Goal: Task Accomplishment & Management: Manage account settings

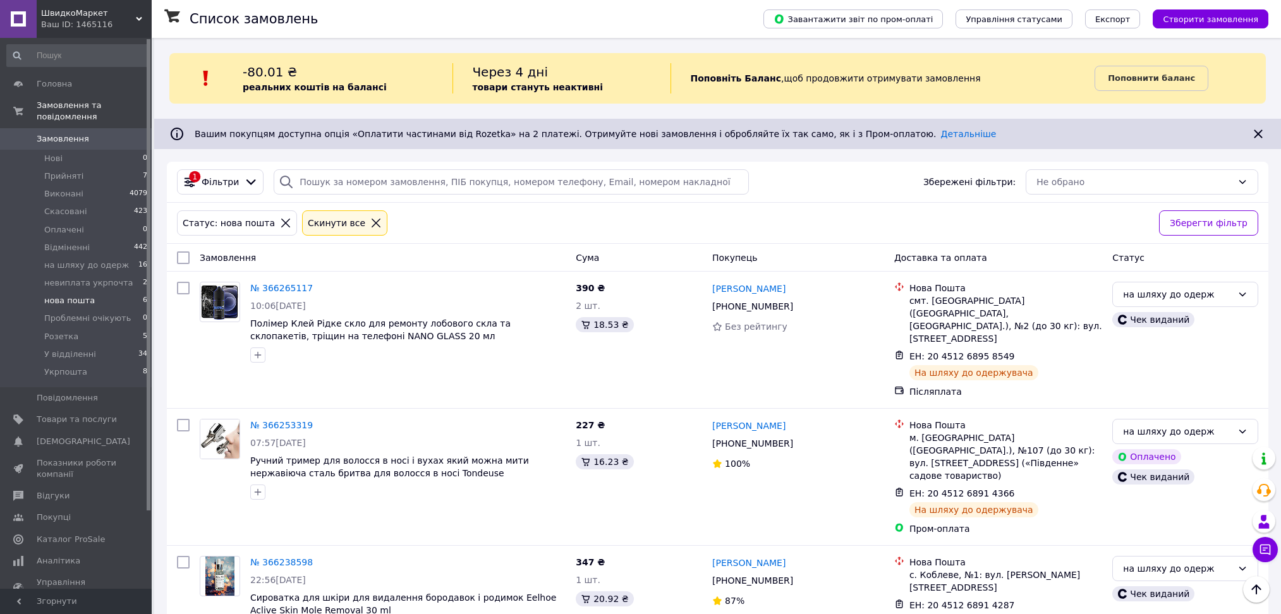
scroll to position [381, 0]
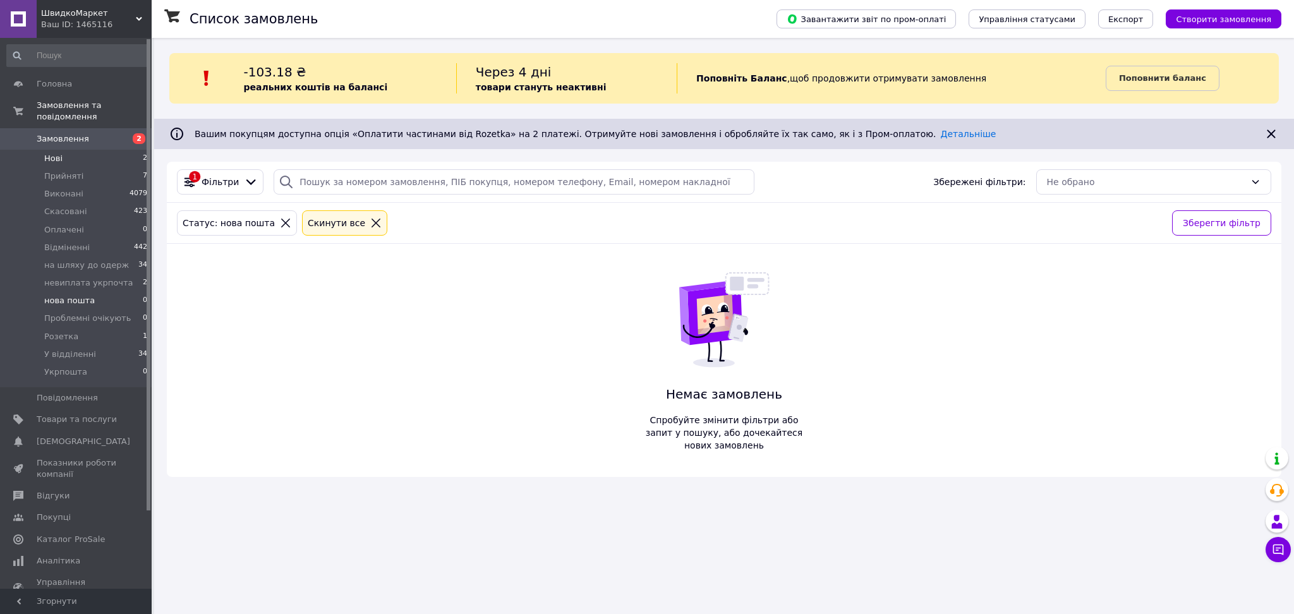
click at [93, 150] on li "Нові 2" at bounding box center [77, 159] width 155 height 18
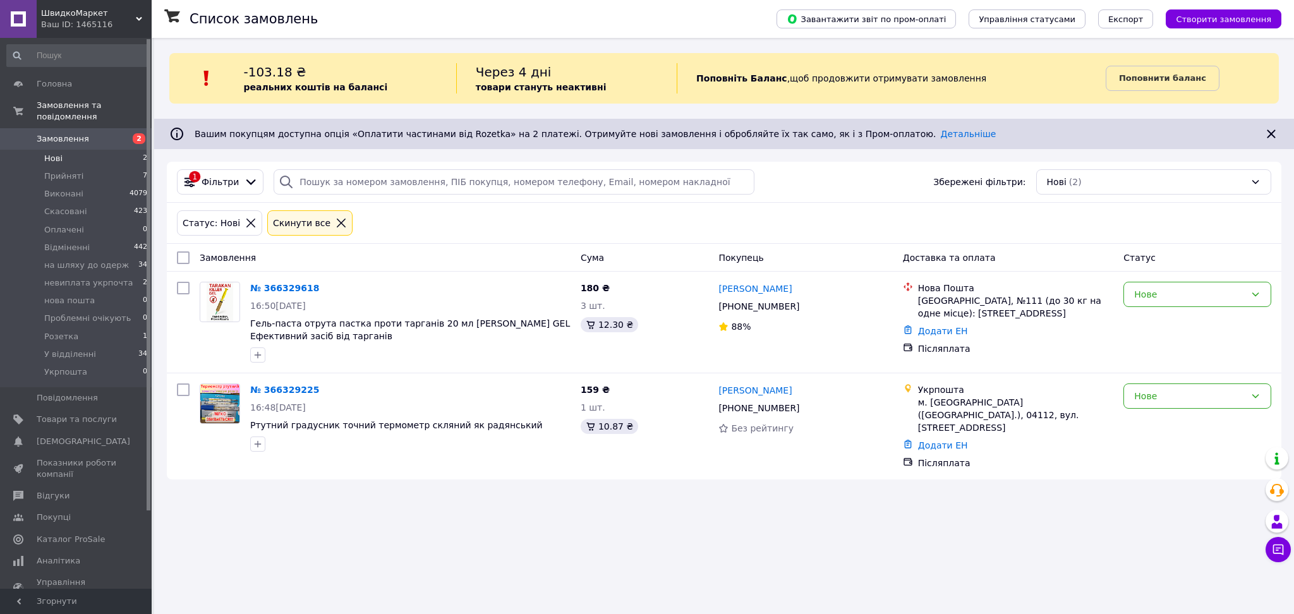
click at [182, 260] on input "checkbox" at bounding box center [183, 257] width 13 height 13
checkbox input "true"
click at [229, 258] on span "Дії для 2 замовлень" at bounding box center [236, 257] width 86 height 13
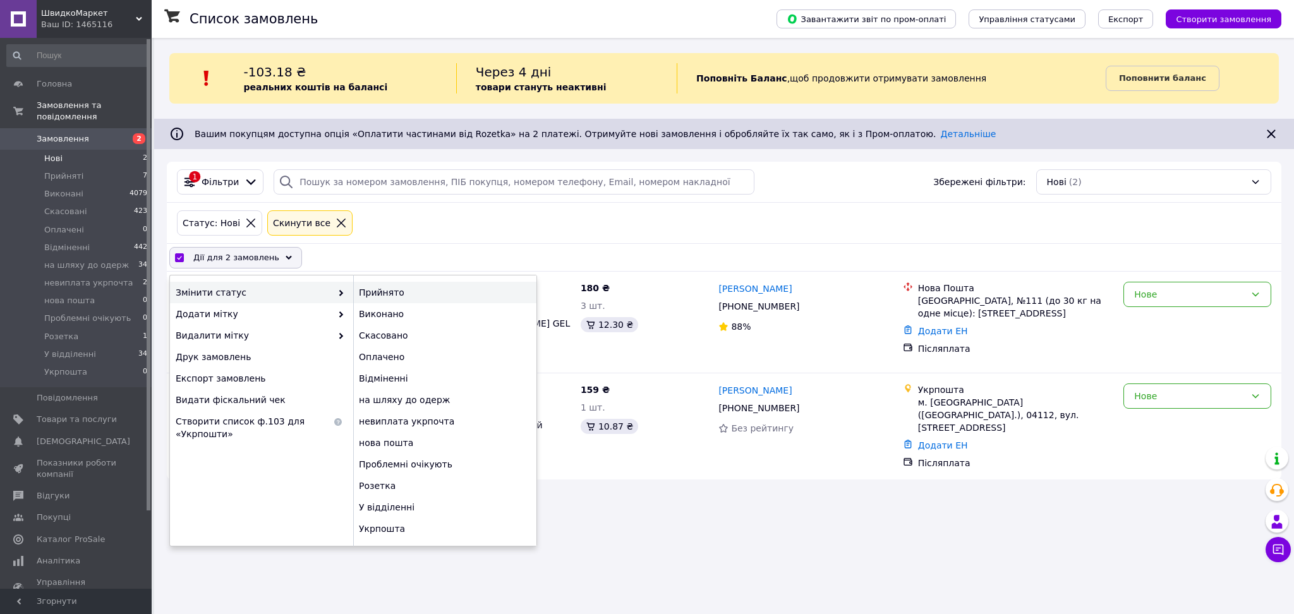
click at [366, 295] on div "Прийнято" at bounding box center [444, 292] width 183 height 21
checkbox input "false"
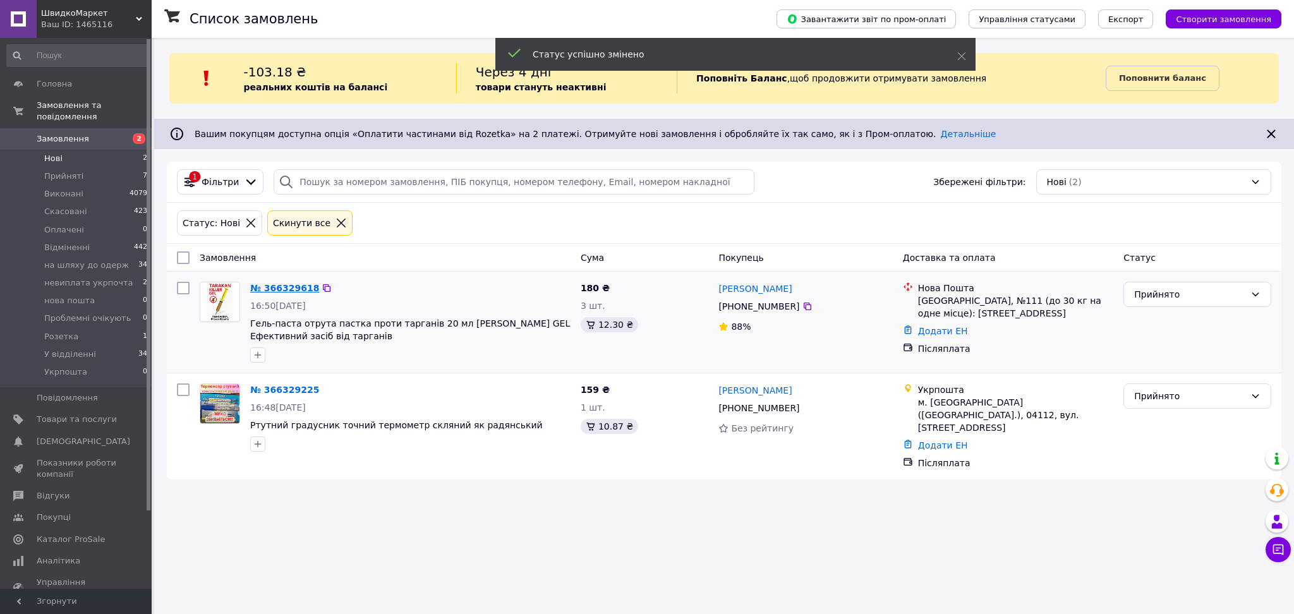
click at [287, 286] on link "№ 366329618" at bounding box center [284, 288] width 69 height 10
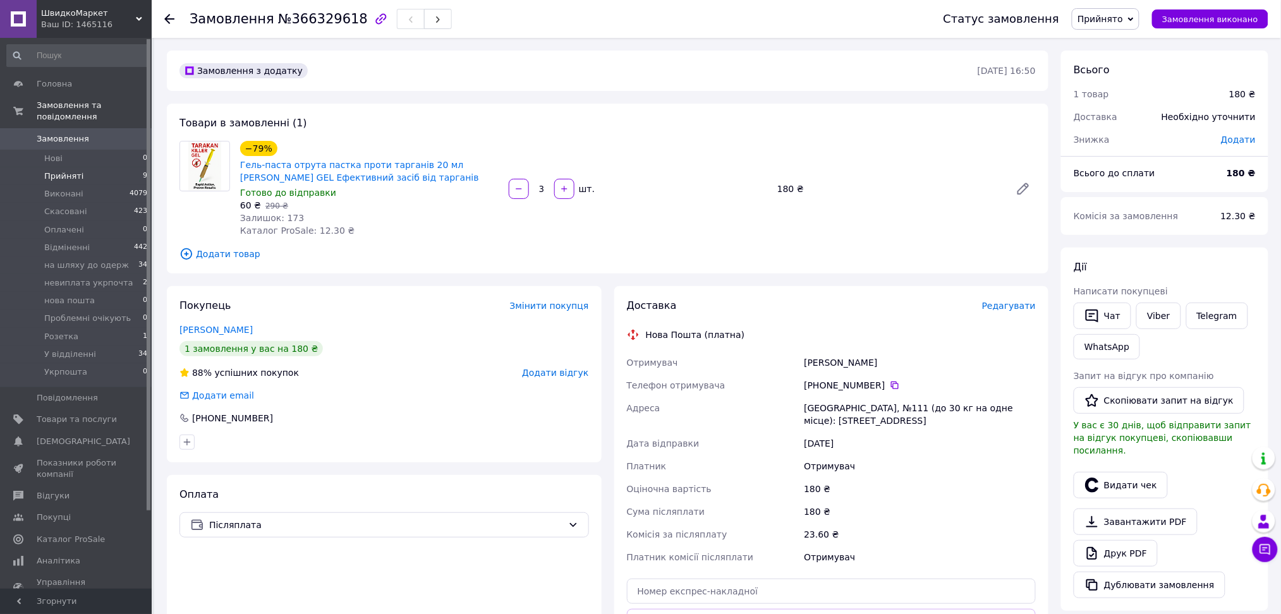
click at [97, 167] on li "Прийняті 9" at bounding box center [77, 176] width 155 height 18
